Goal: Transaction & Acquisition: Purchase product/service

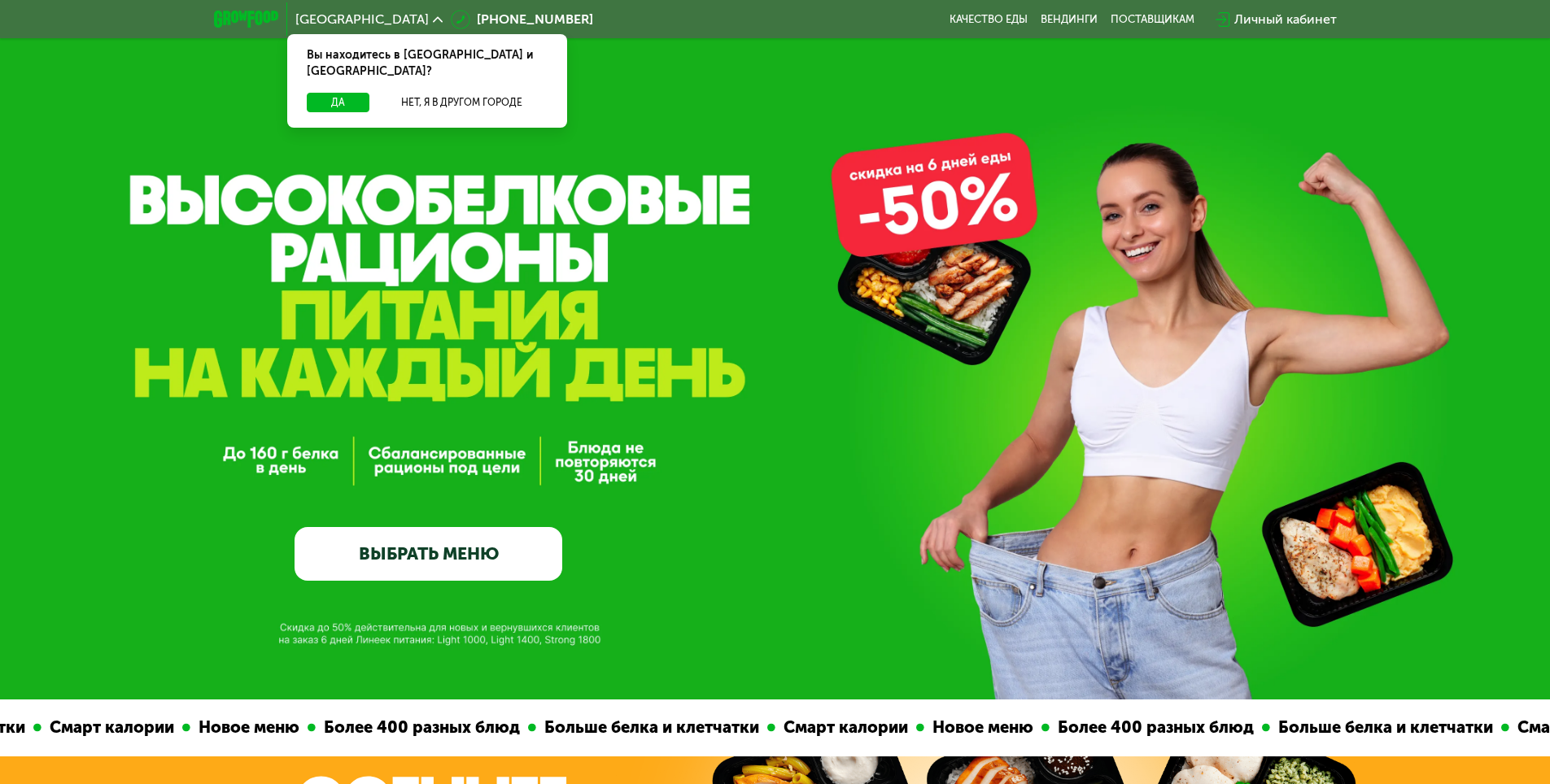
click at [440, 555] on link "ВЫБРАТЬ МЕНЮ" at bounding box center [428, 554] width 267 height 54
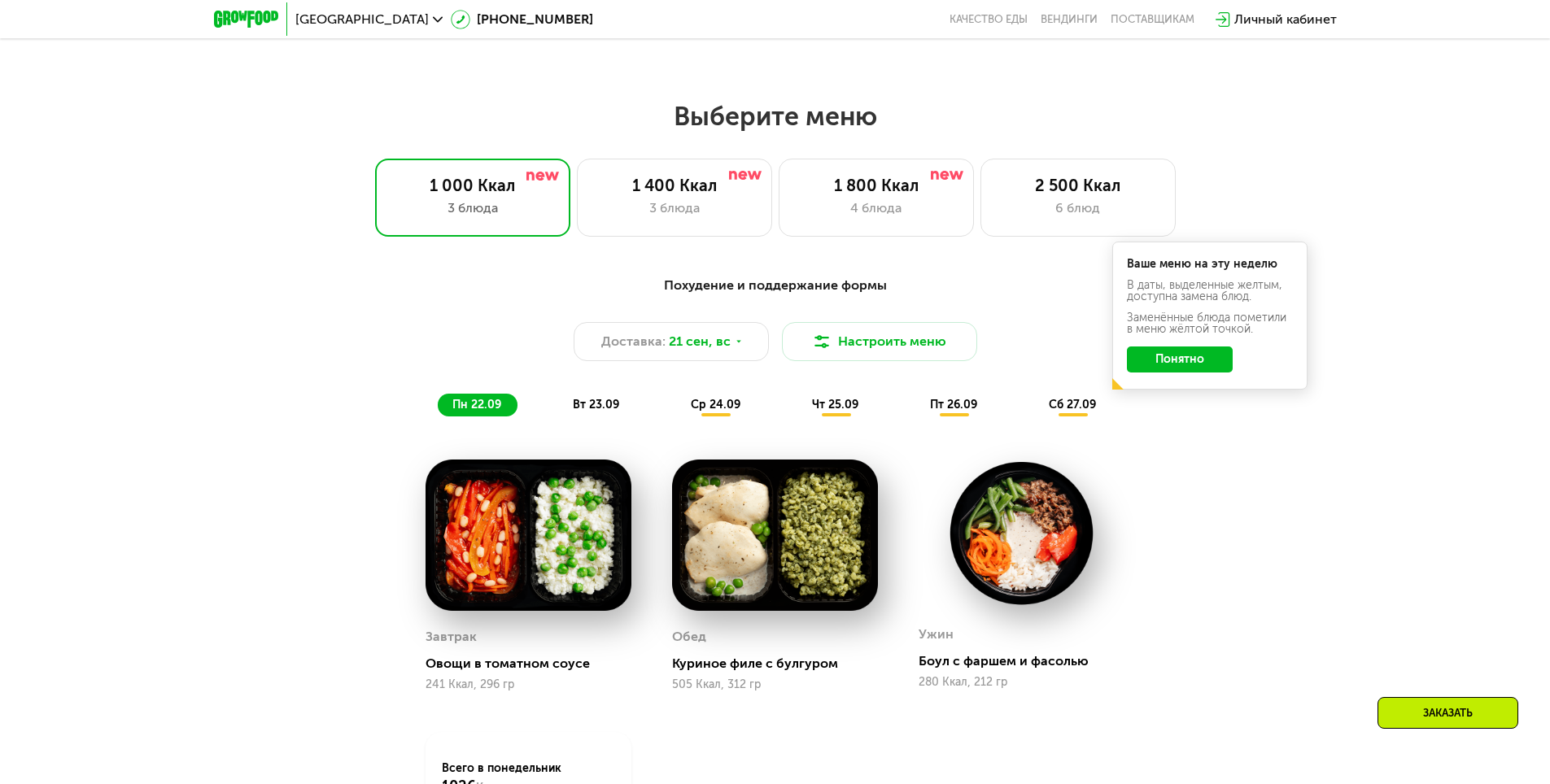
scroll to position [1279, 0]
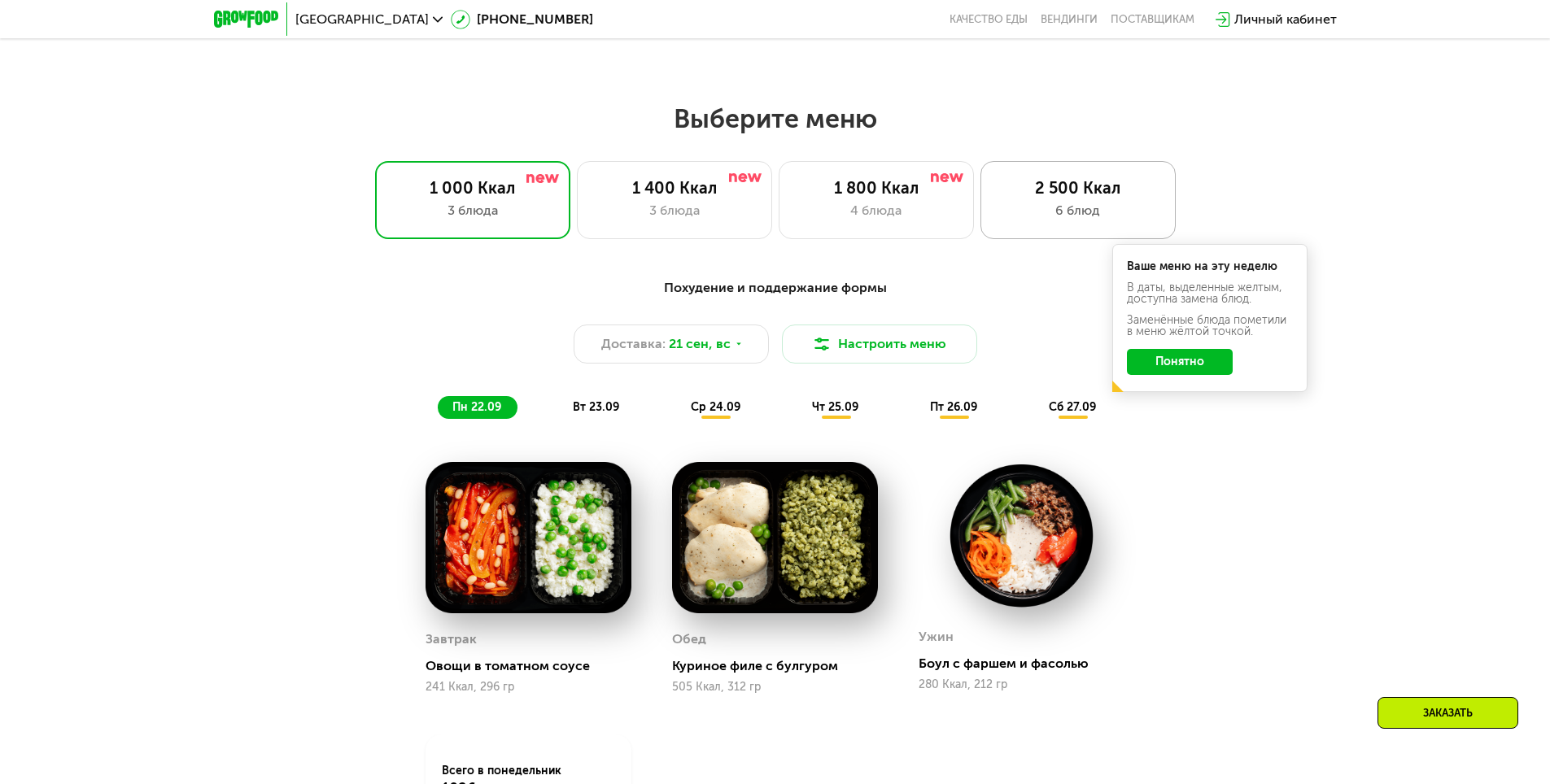
click at [1052, 197] on div "2 500 Ккал" at bounding box center [1078, 187] width 161 height 19
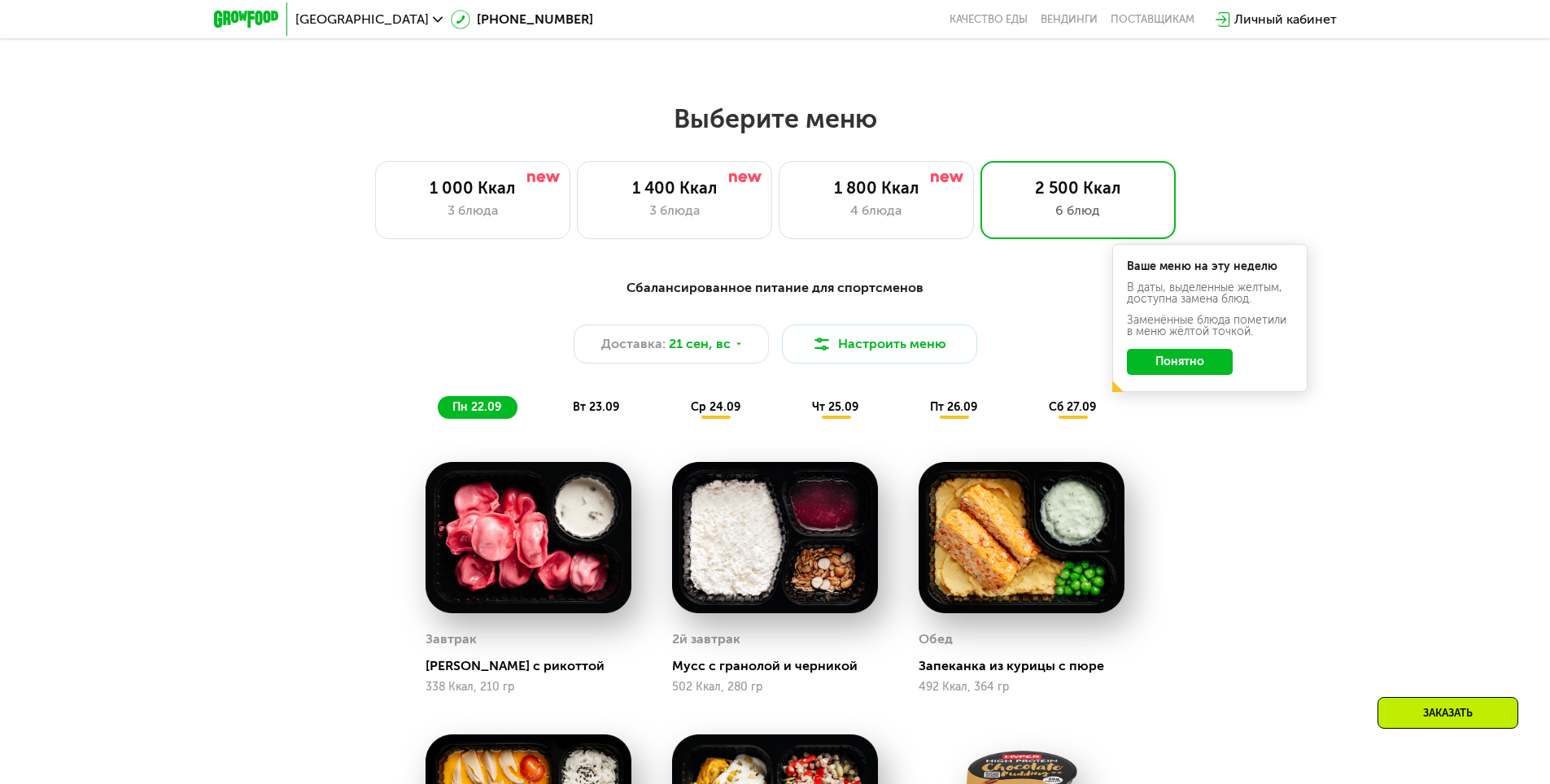
click at [1197, 419] on div "Сбалансированное питание для спортсменов Доставка: [DATE] Настроить меню пн 22.…" at bounding box center [775, 348] width 963 height 141
click at [1190, 373] on button "Понятно" at bounding box center [1179, 362] width 105 height 26
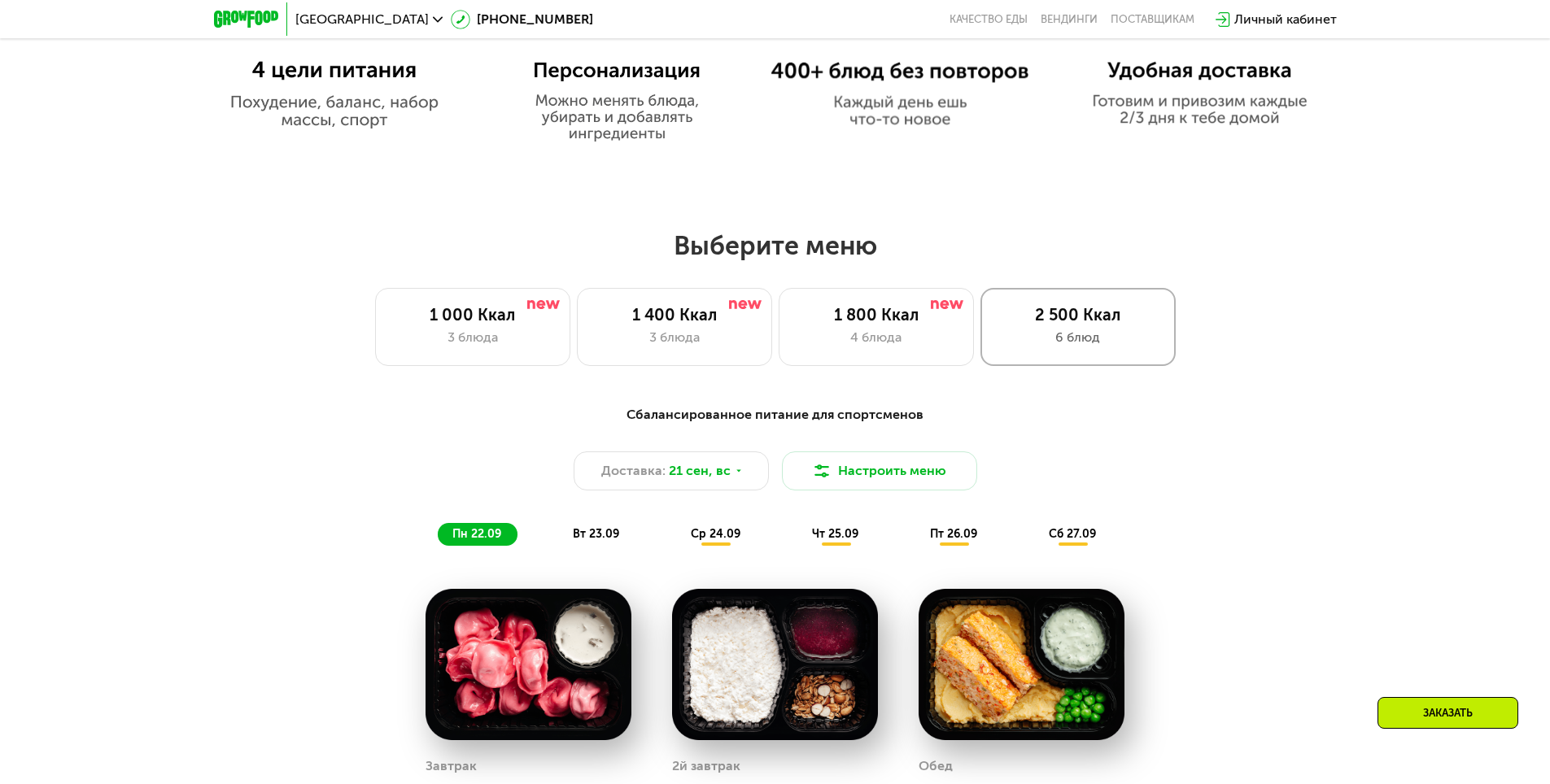
scroll to position [1153, 0]
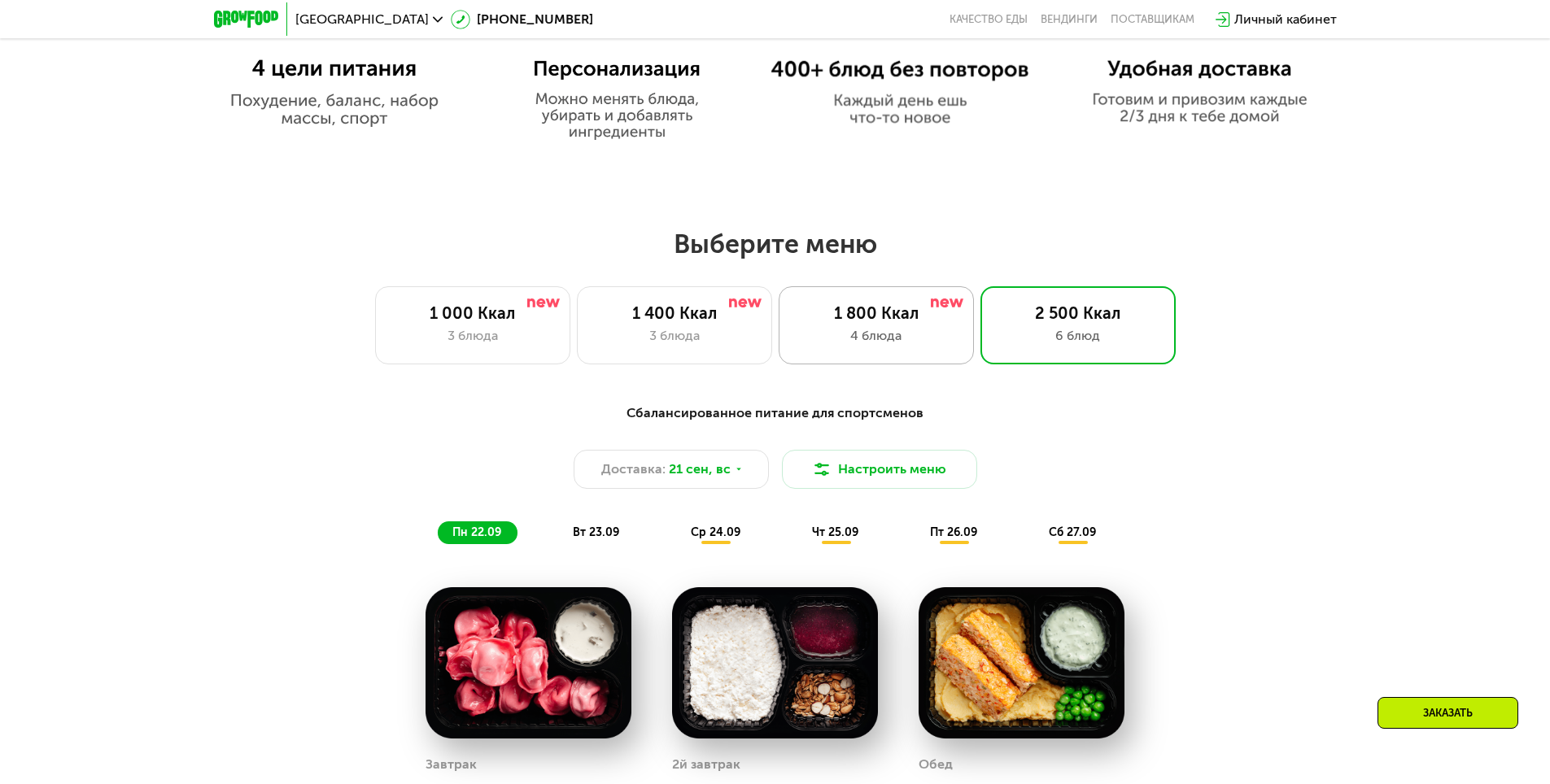
click at [939, 342] on div "4 блюда" at bounding box center [876, 336] width 161 height 19
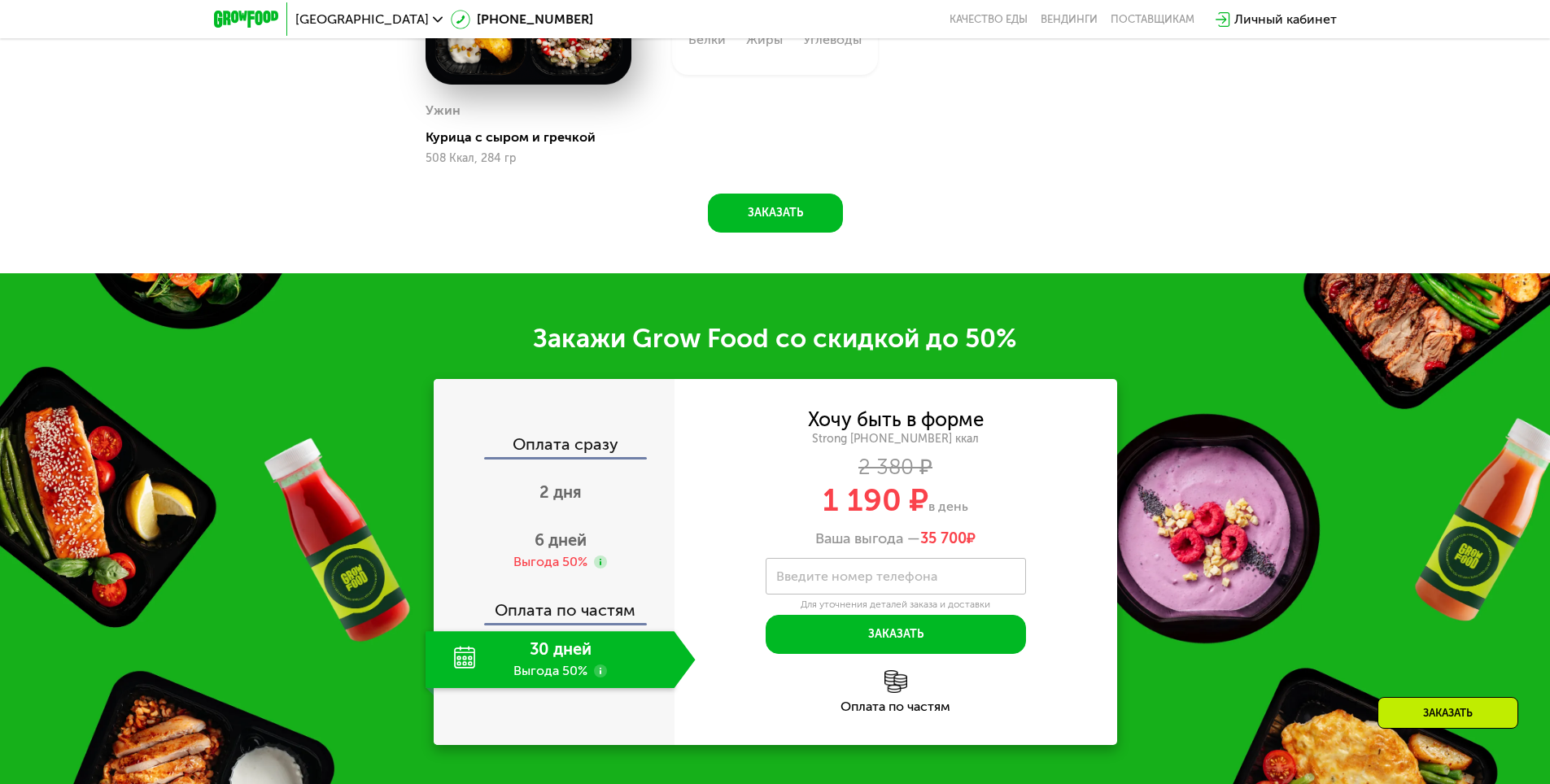
scroll to position [2081, 0]
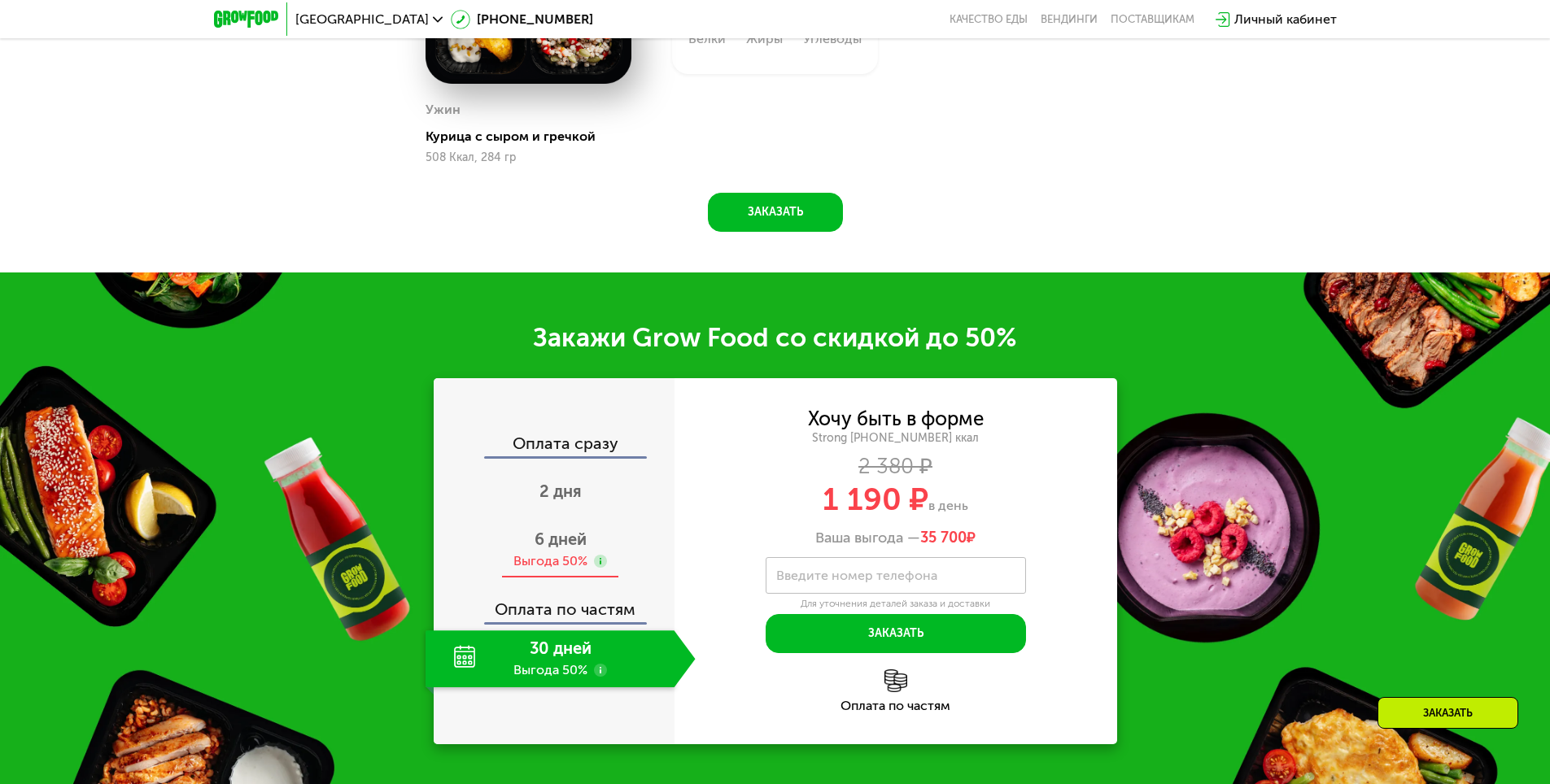
click at [563, 561] on div "Выгода 50%" at bounding box center [551, 561] width 74 height 18
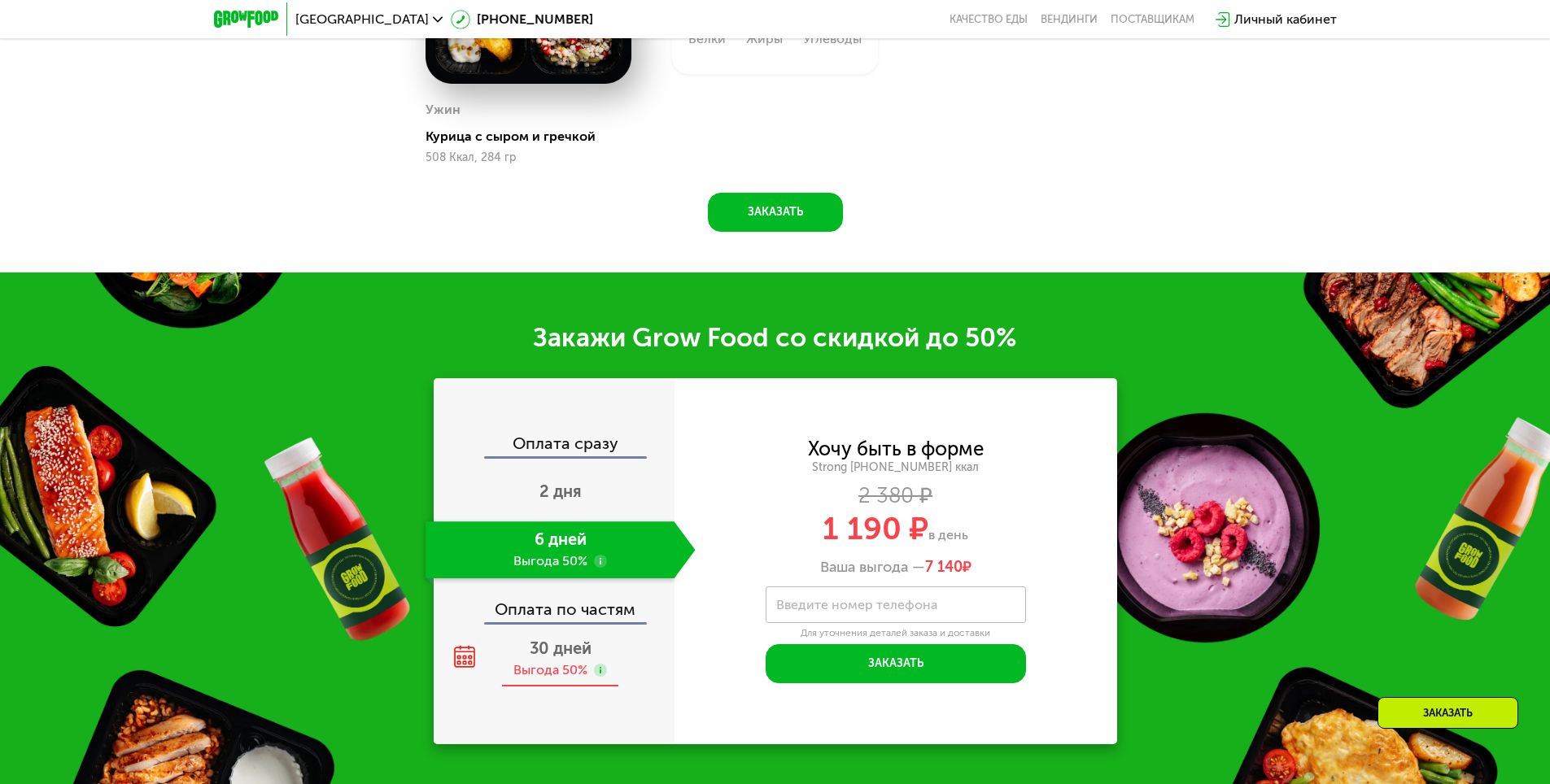
click at [573, 685] on div "30 дней Выгода 50%" at bounding box center [561, 659] width 270 height 57
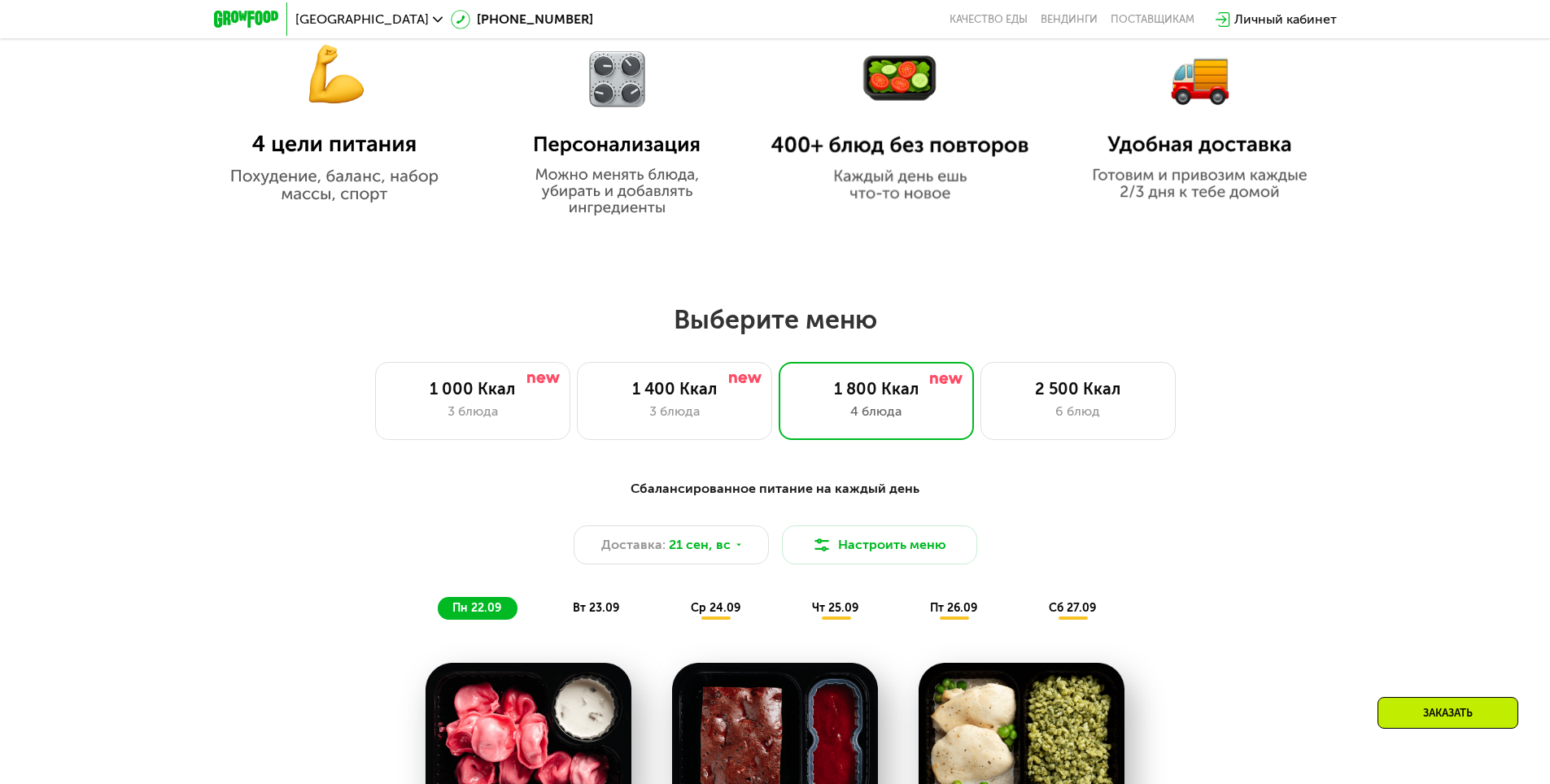
scroll to position [1078, 0]
click at [1047, 435] on div "2 500 Ккал 6 блюд" at bounding box center [1079, 400] width 196 height 78
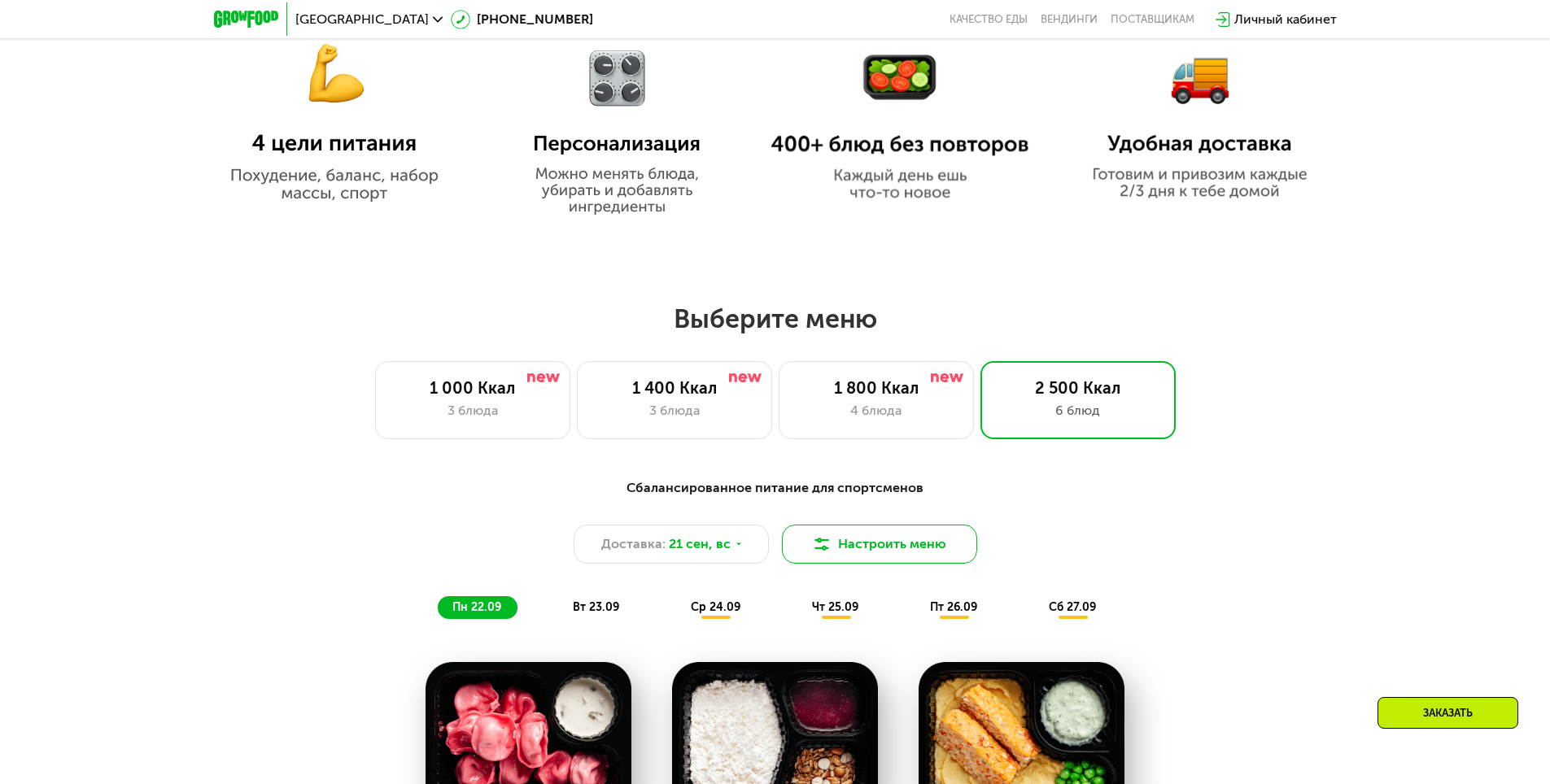
click at [868, 561] on button "Настроить меню" at bounding box center [880, 544] width 196 height 39
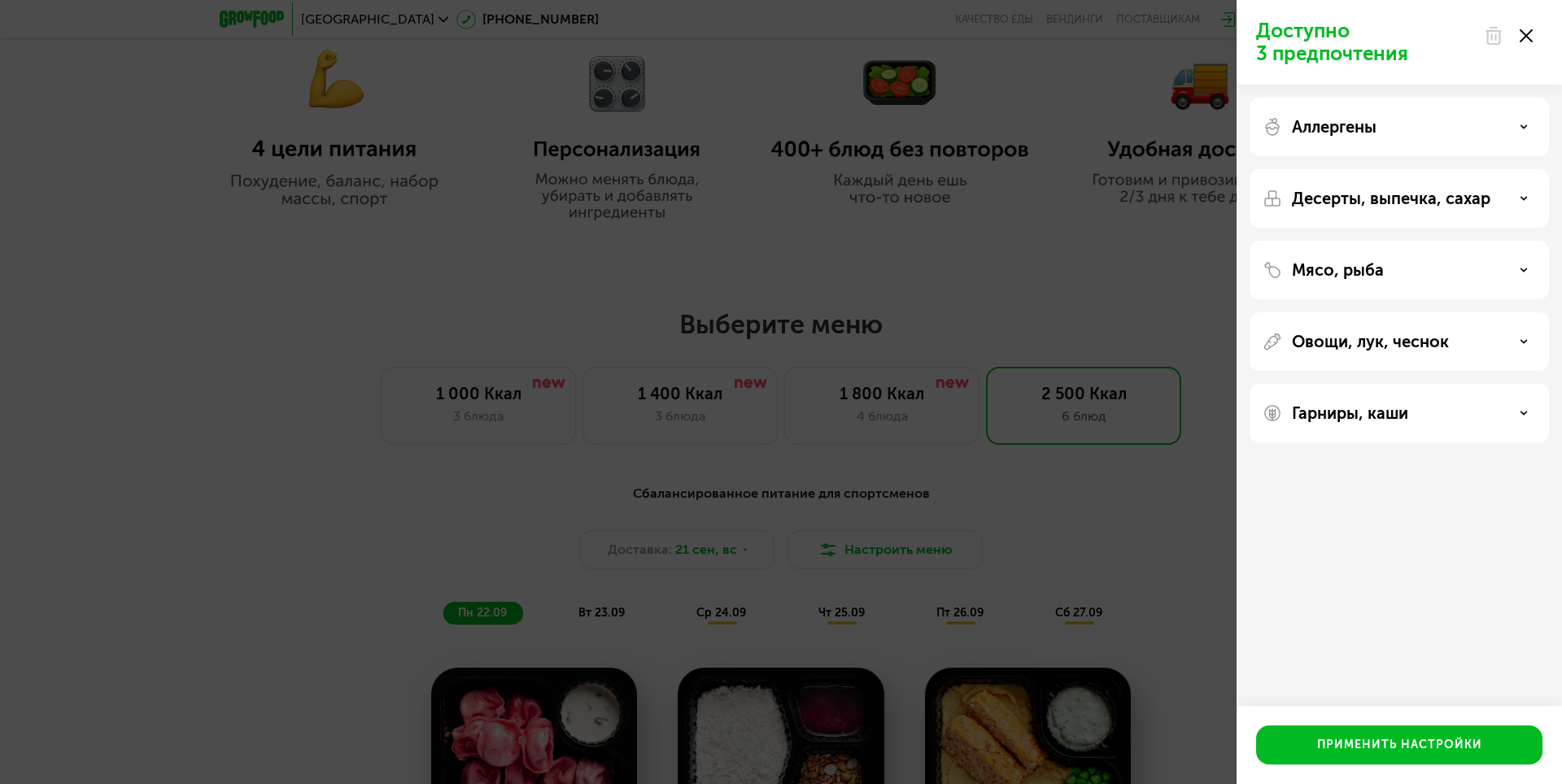
click at [925, 507] on div "Доступно 3 предпочтения Аллергены Десерты, выпечка, сахар Мясо, рыба Овощи, лук…" at bounding box center [781, 392] width 1562 height 784
